Goal: Task Accomplishment & Management: Use online tool/utility

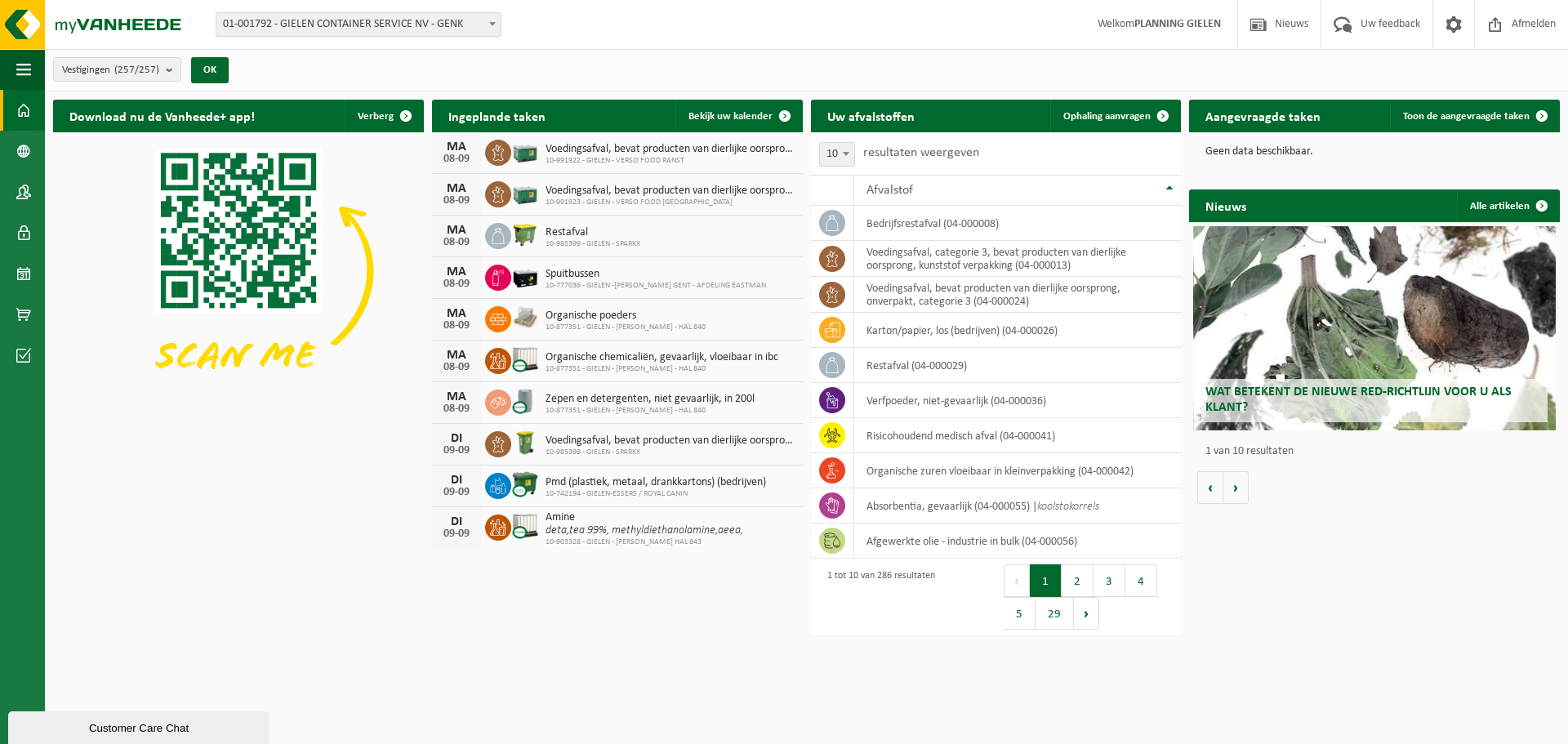
click at [492, 26] on b at bounding box center [491, 24] width 6 height 4
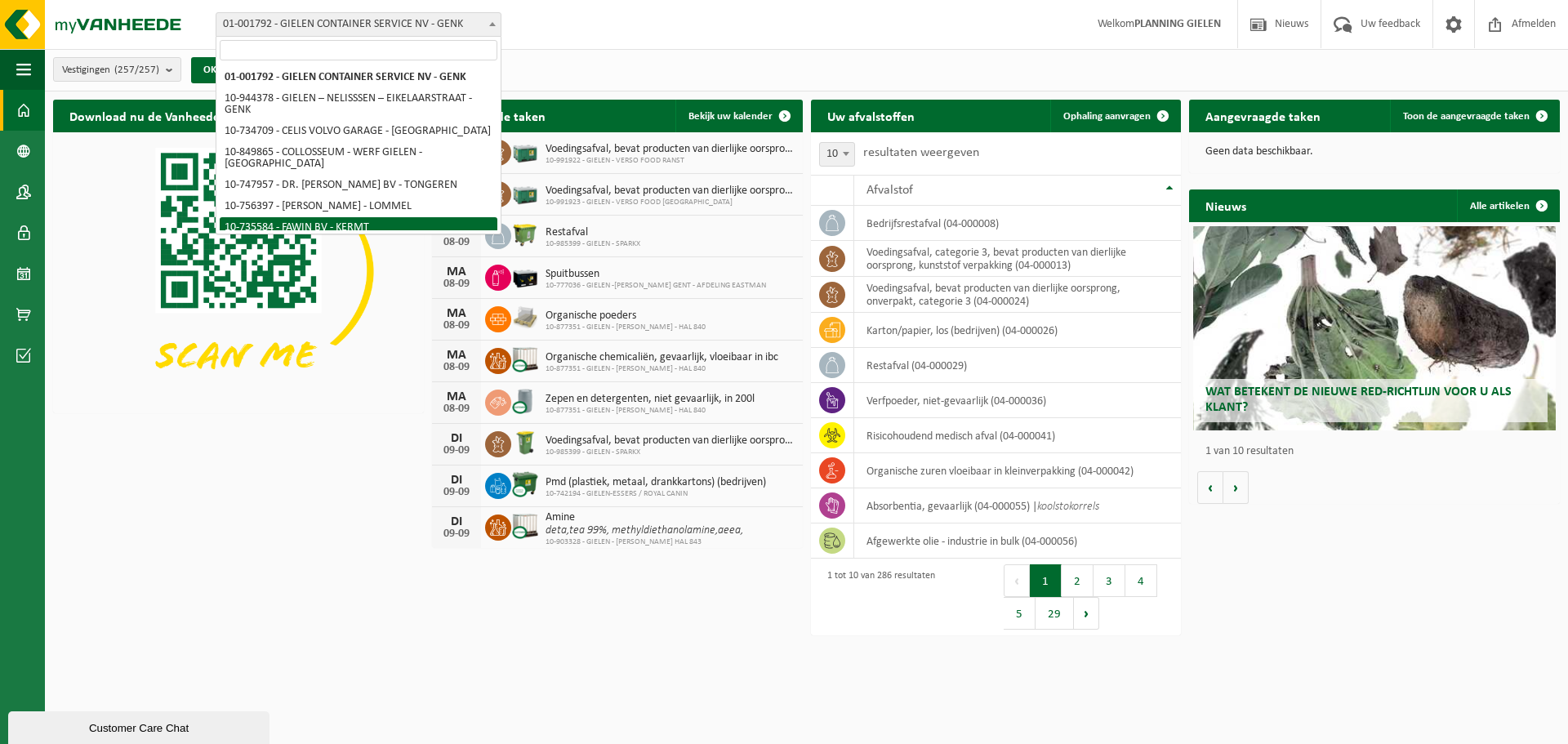
scroll to position [82, 0]
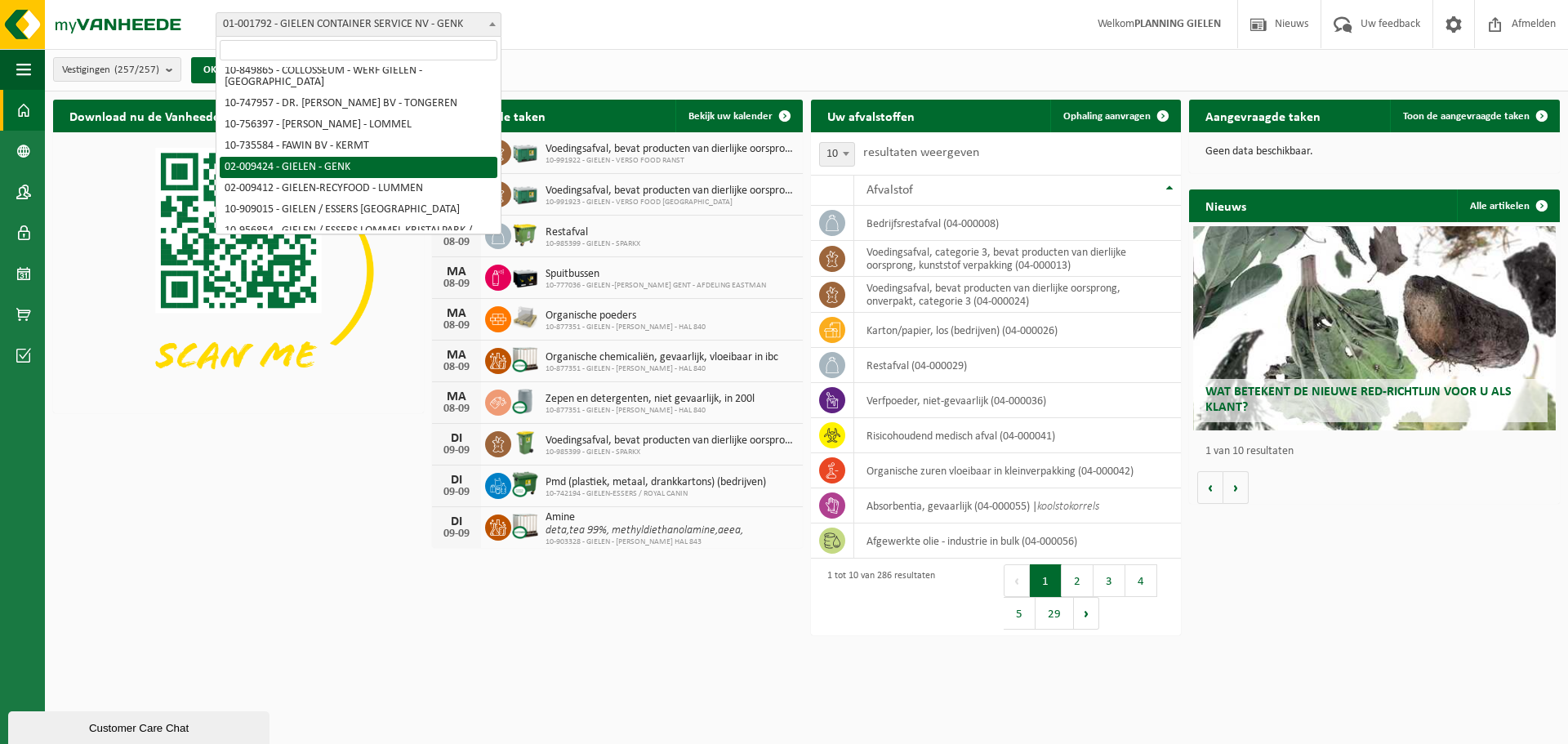
select select "1770"
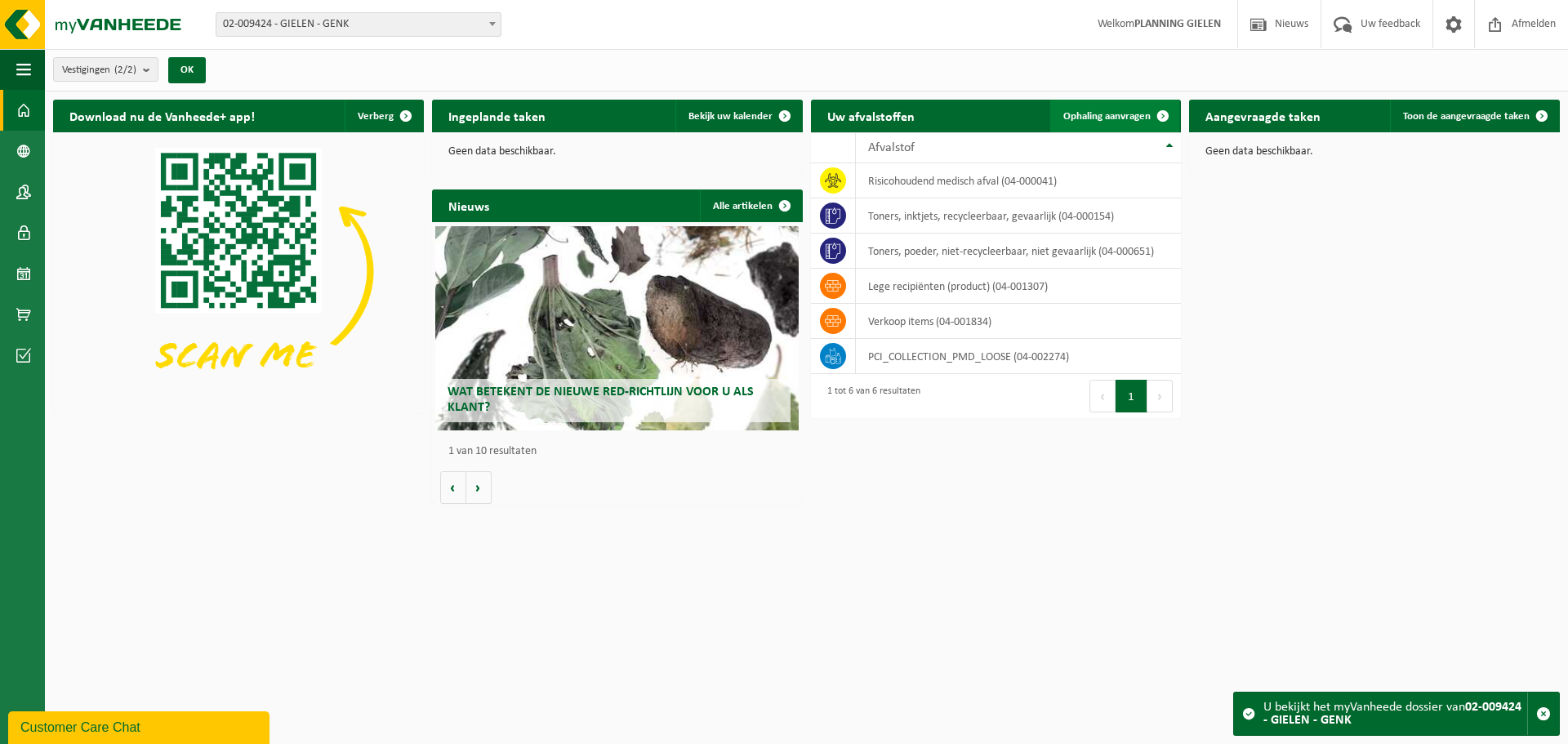
click at [1111, 114] on span "Ophaling aanvragen" at bounding box center [1106, 117] width 87 height 11
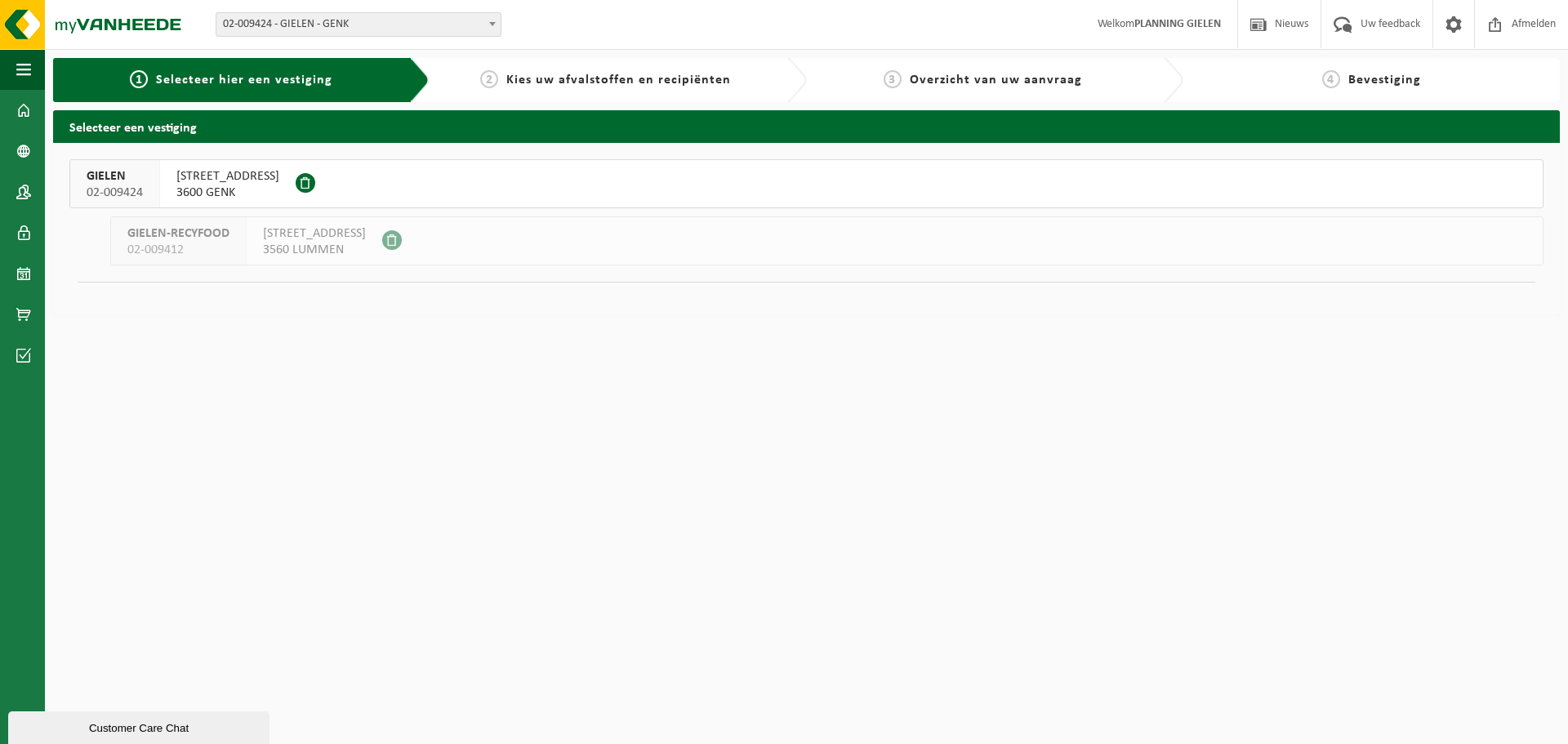
click at [246, 163] on div "SLINGERWEG 24 3600 GENK" at bounding box center [228, 184] width 136 height 48
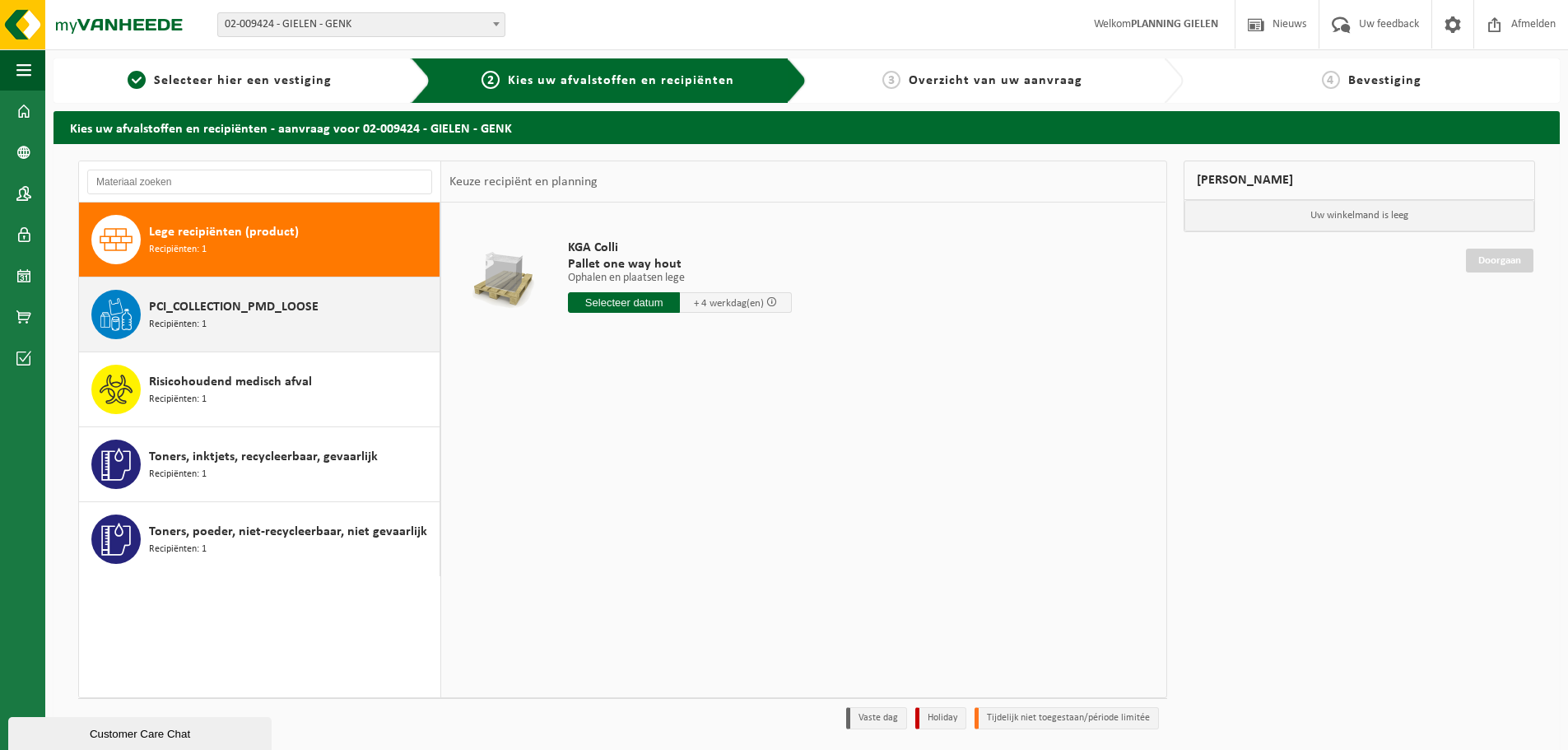
click at [266, 330] on div "PCI_COLLECTION_PMD_LOOSE Recipiënten: 1" at bounding box center [292, 314] width 286 height 49
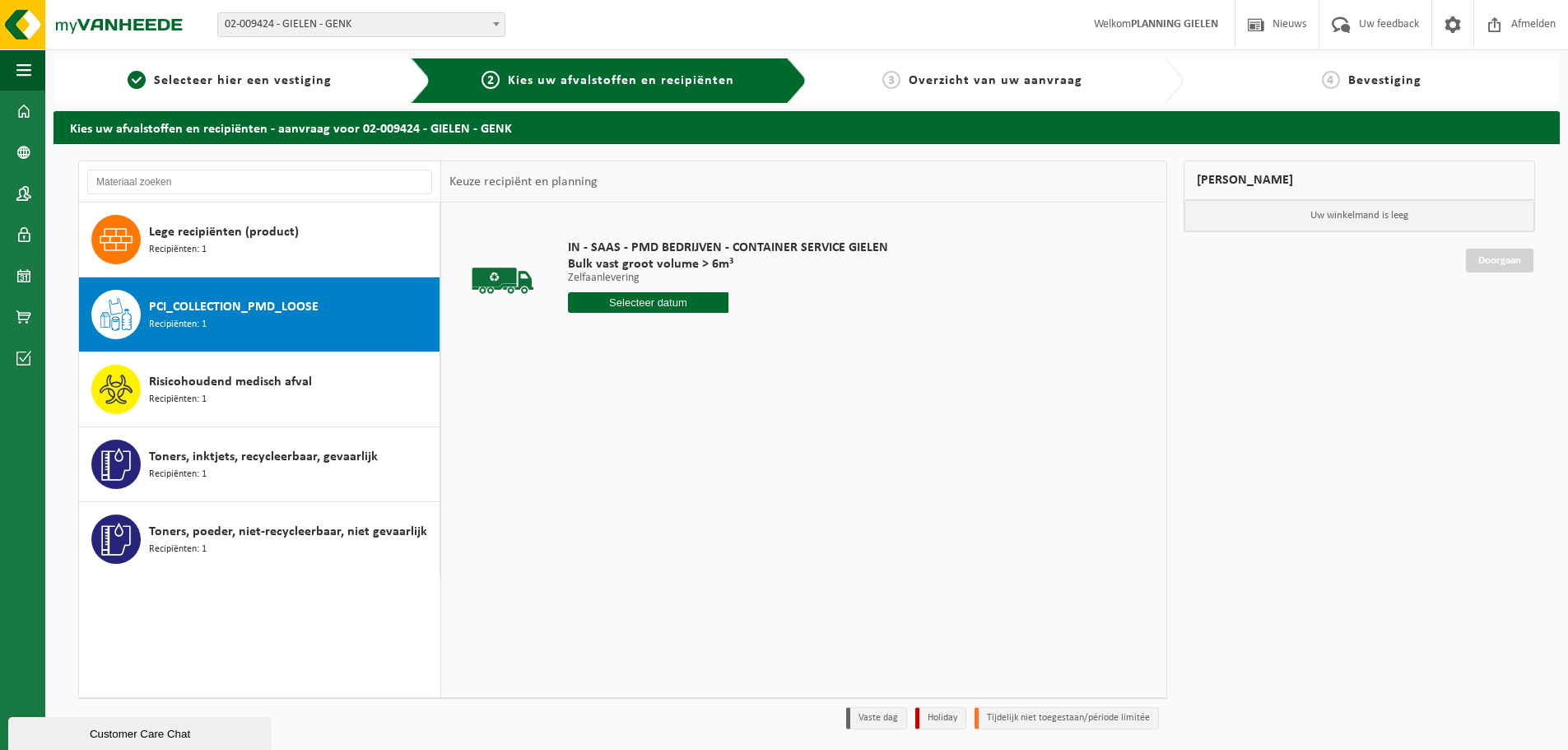
click at [616, 303] on input "text" at bounding box center [647, 303] width 160 height 20
click at [650, 294] on input "text" at bounding box center [647, 303] width 160 height 20
click at [744, 380] on div "IN - SAAS - PMD BEDRIJVEN - CONTAINER SERVICE GIELEN Bulk vast groot volume > 6…" at bounding box center [803, 449] width 724 height 494
click at [310, 323] on div "PCI_COLLECTION_PMD_LOOSE Recipiënten: 1" at bounding box center [292, 314] width 286 height 49
click at [659, 314] on div "IN - SAAS - PMD BEDRIJVEN - CONTAINER SERVICE GIELEN Bulk vast groot volume > 6…" at bounding box center [728, 281] width 337 height 115
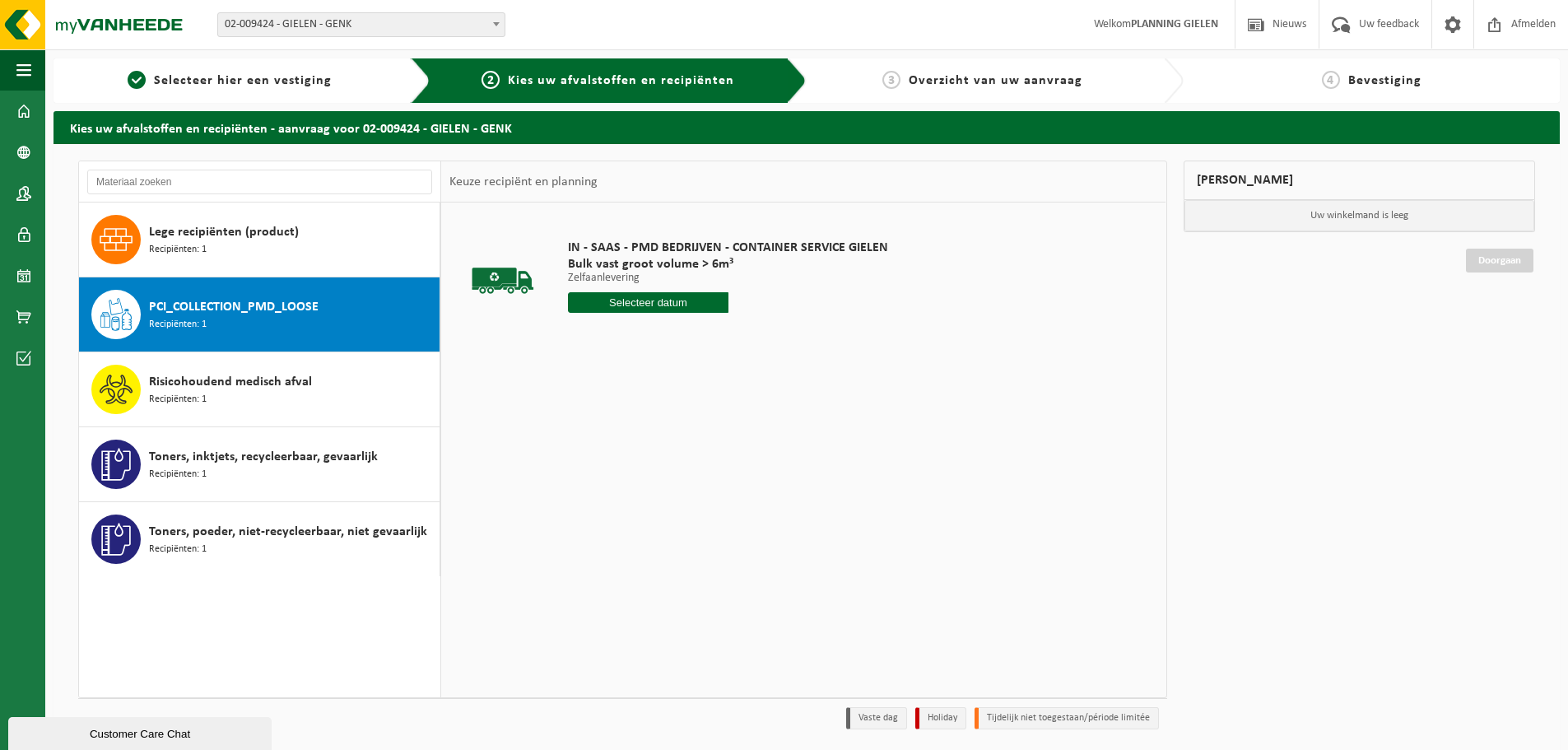
click at [660, 307] on input "text" at bounding box center [647, 303] width 160 height 20
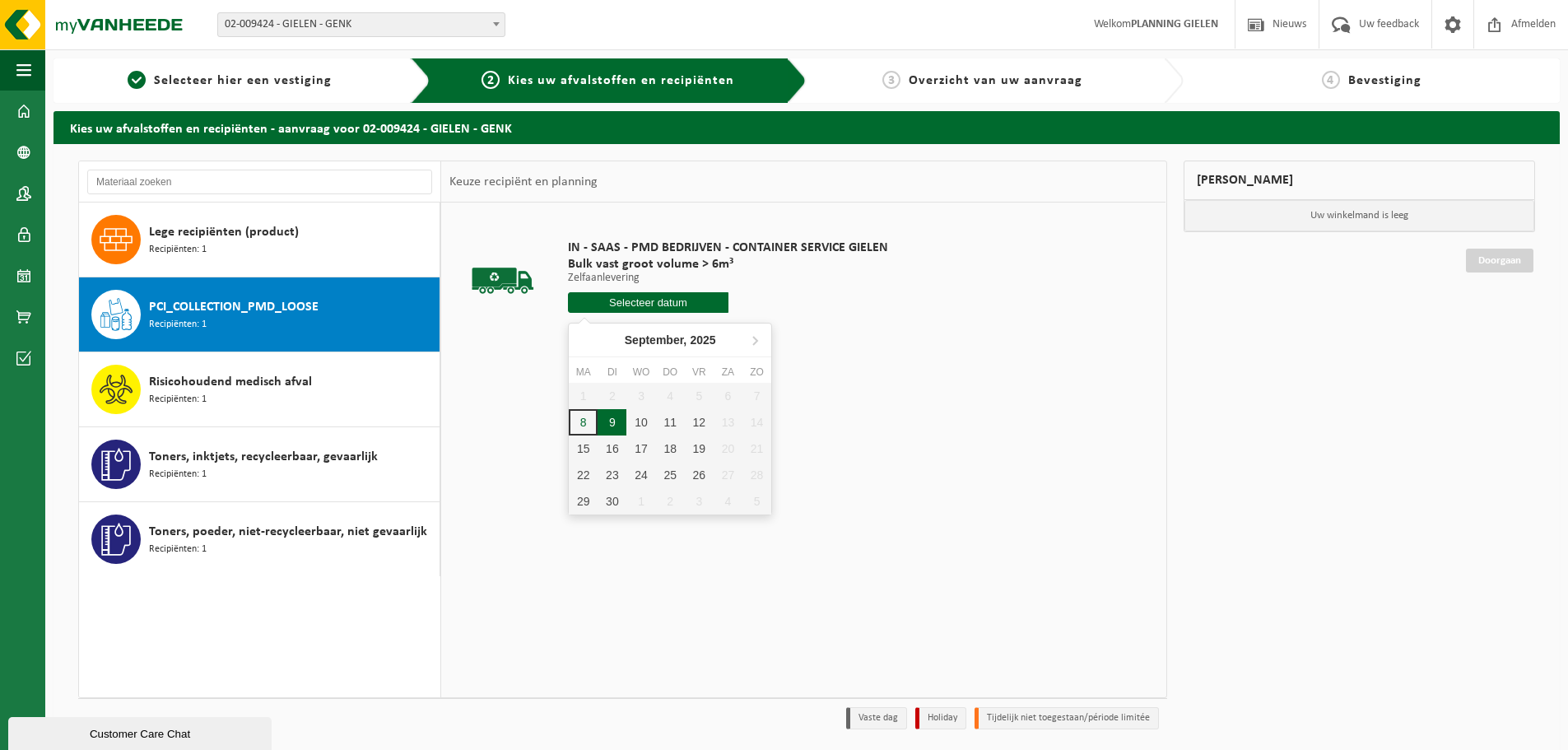
click at [611, 419] on div "9" at bounding box center [611, 422] width 29 height 26
type input "Van 2025-09-09"
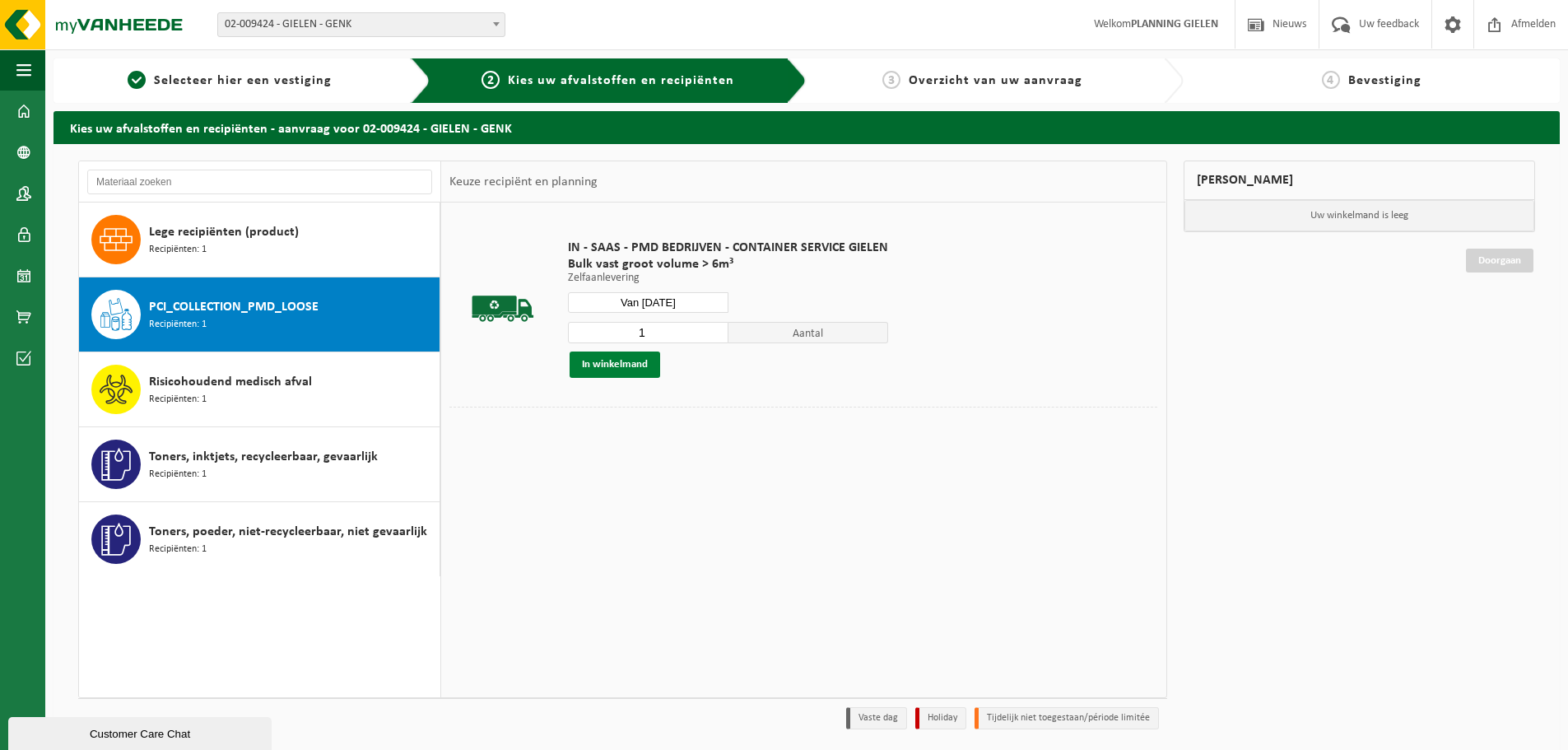
click at [628, 371] on button "In winkelmand" at bounding box center [615, 365] width 91 height 26
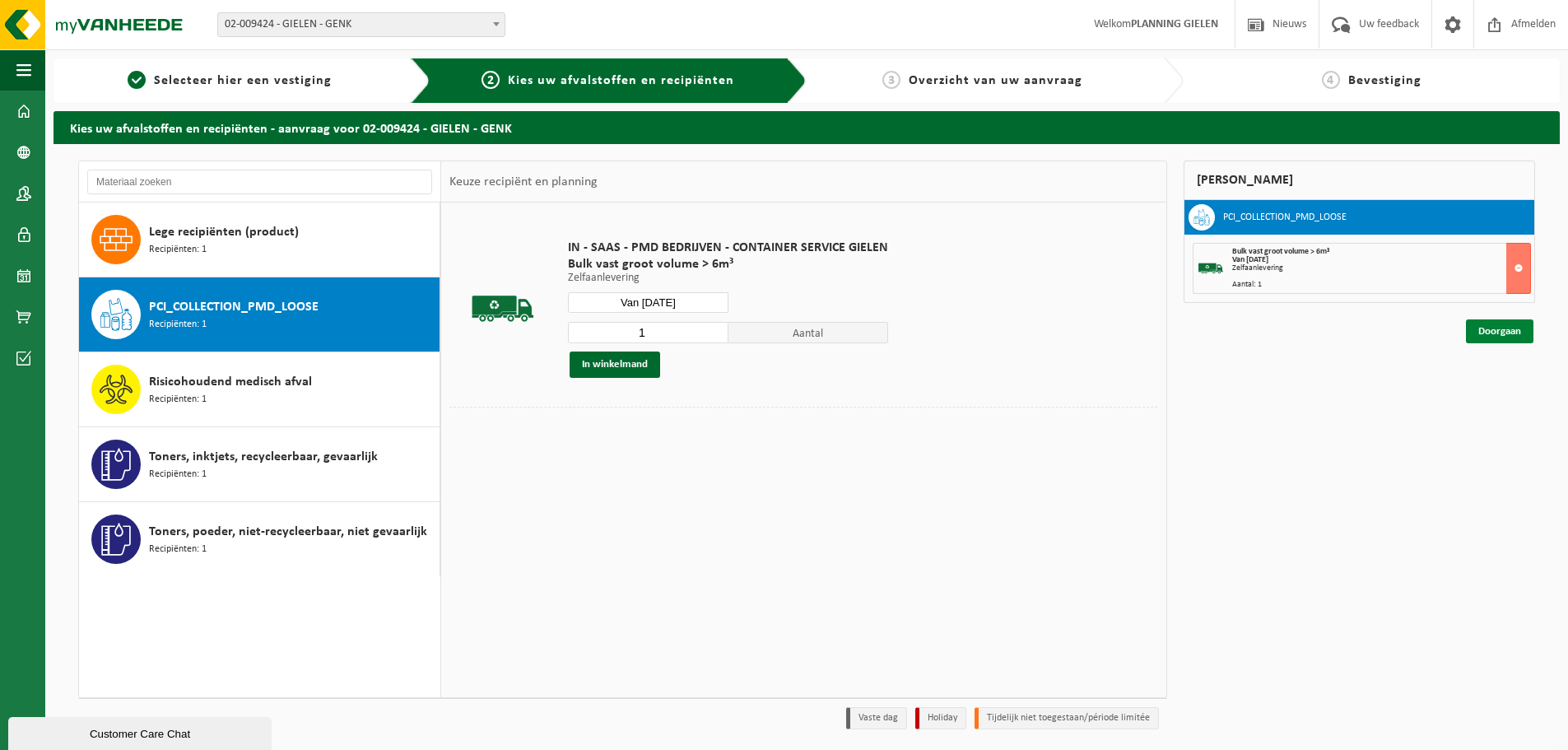
drag, startPoint x: 1506, startPoint y: 331, endPoint x: 1514, endPoint y: 331, distance: 8.0
click at [1507, 330] on link "Doorgaan" at bounding box center [1499, 331] width 68 height 24
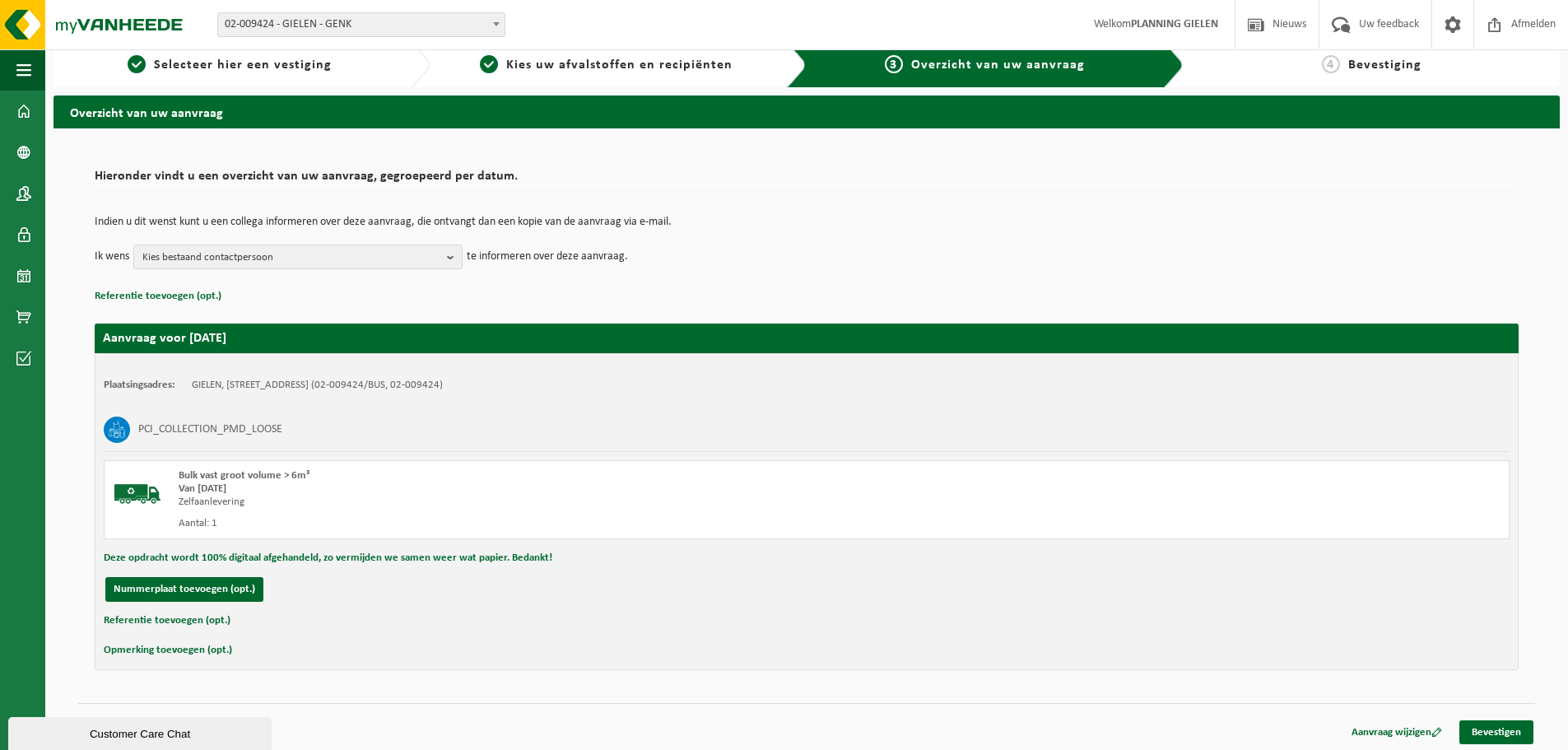
scroll to position [19, 0]
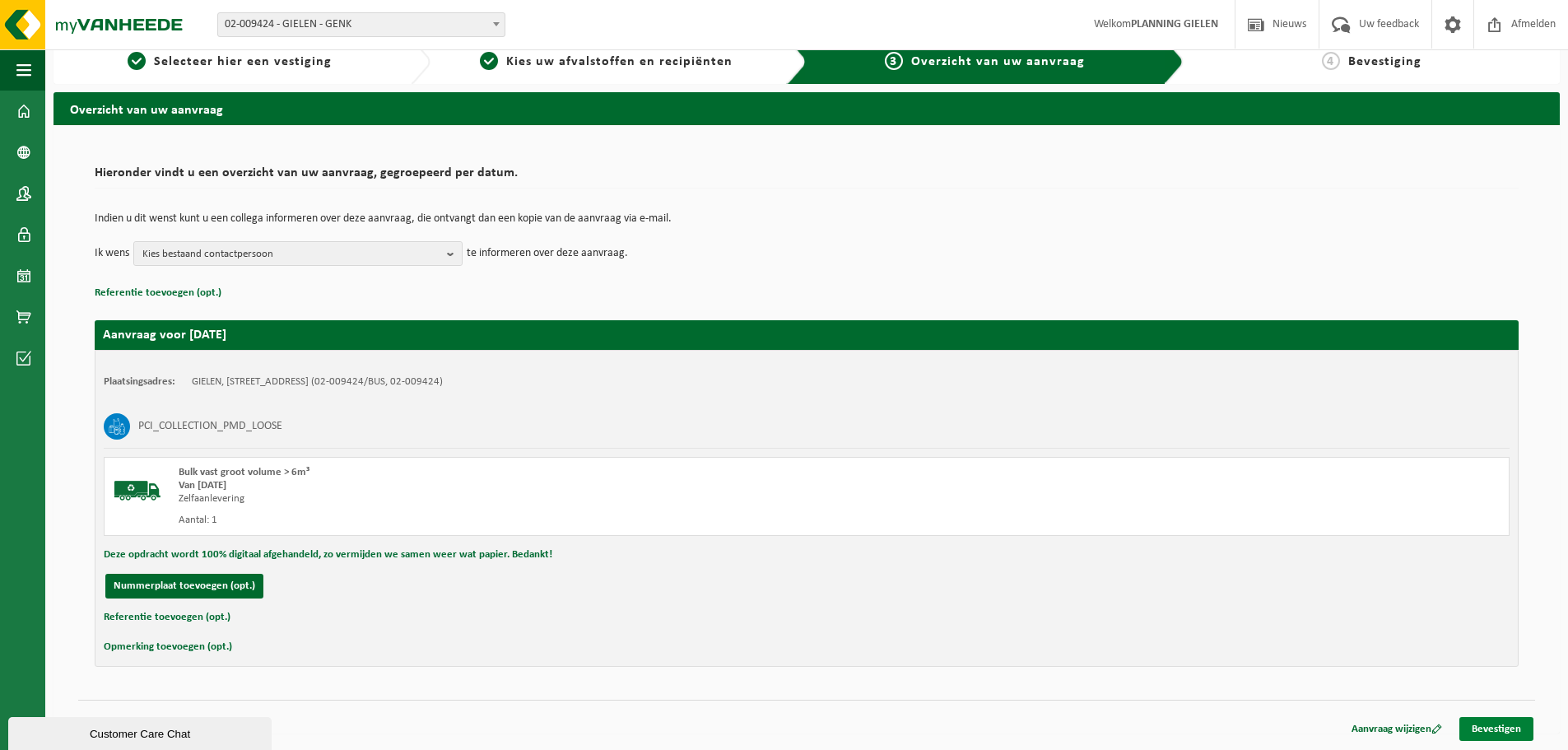
click at [1507, 722] on link "Bevestigen" at bounding box center [1497, 729] width 74 height 24
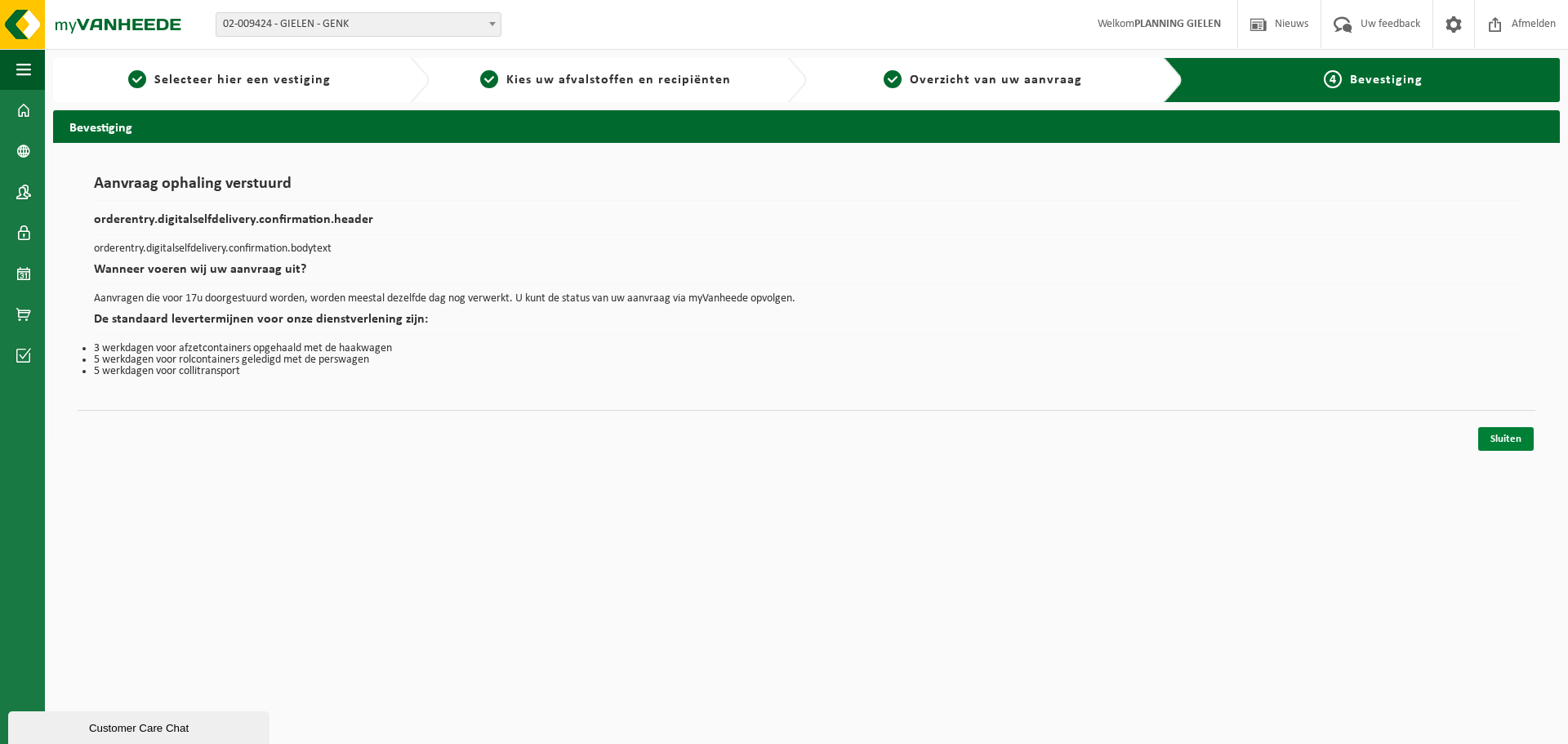
click at [1503, 430] on link "Sluiten" at bounding box center [1506, 439] width 55 height 24
